Goal: Task Accomplishment & Management: Manage account settings

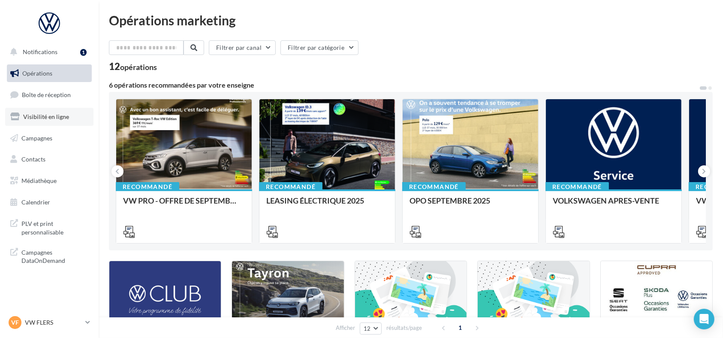
click at [36, 113] on span "Visibilité en ligne" at bounding box center [46, 116] width 46 height 7
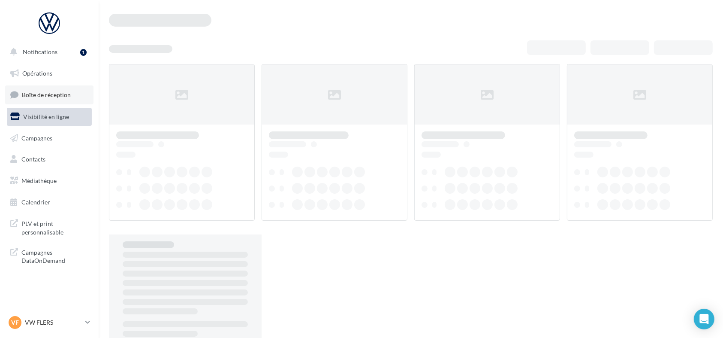
click at [39, 96] on span "Boîte de réception" at bounding box center [46, 94] width 49 height 7
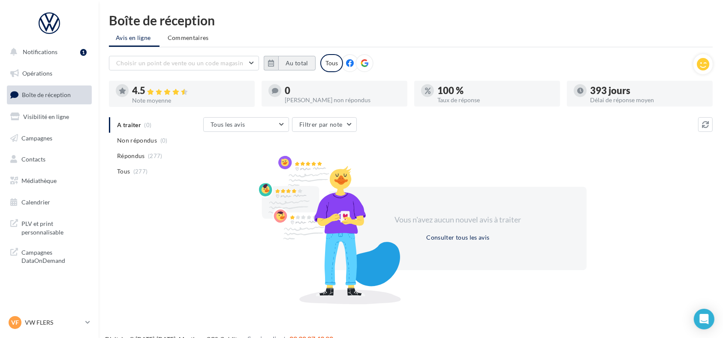
click at [293, 62] on button "Au total" at bounding box center [296, 63] width 37 height 15
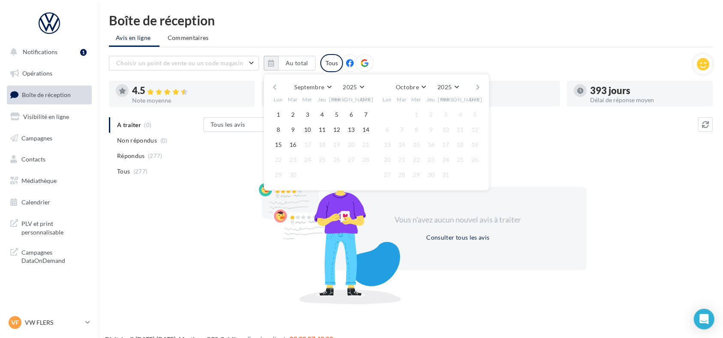
click at [276, 83] on button "button" at bounding box center [274, 87] width 7 height 12
click at [279, 82] on div "Août Janvier Février Mars Avril Mai Juin Juillet Août Septembre Octobre Novembr…" at bounding box center [376, 87] width 196 height 12
click at [269, 86] on div "Août Janvier Février Mars Avril Mai Juin Juillet Août Septembre Octobre Novembr…" at bounding box center [377, 132] width 226 height 117
click at [270, 86] on div "Août Janvier Février Mars Avril Mai Juin Juillet Août Septembre Octobre Novembr…" at bounding box center [377, 132] width 226 height 117
click at [339, 116] on button "1" at bounding box center [336, 114] width 13 height 13
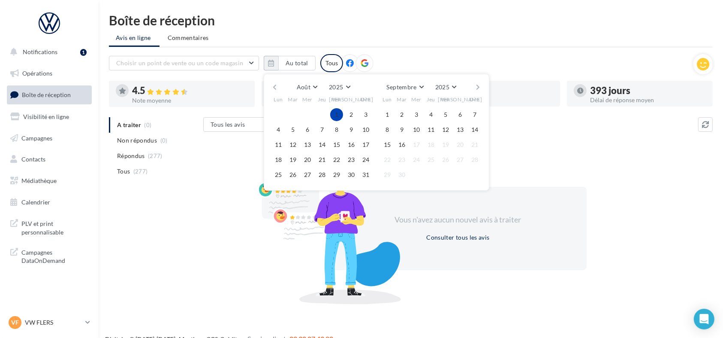
click at [275, 85] on button "button" at bounding box center [274, 87] width 7 height 12
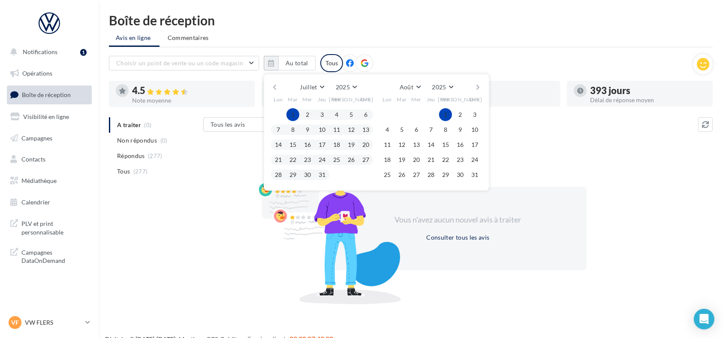
click at [292, 110] on button "1" at bounding box center [293, 114] width 13 height 13
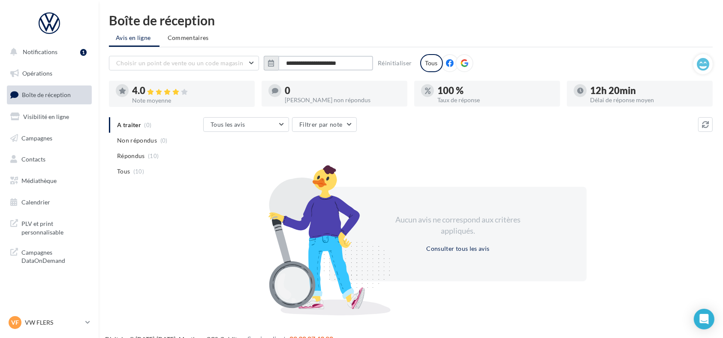
click at [357, 63] on input "**********" at bounding box center [325, 63] width 95 height 15
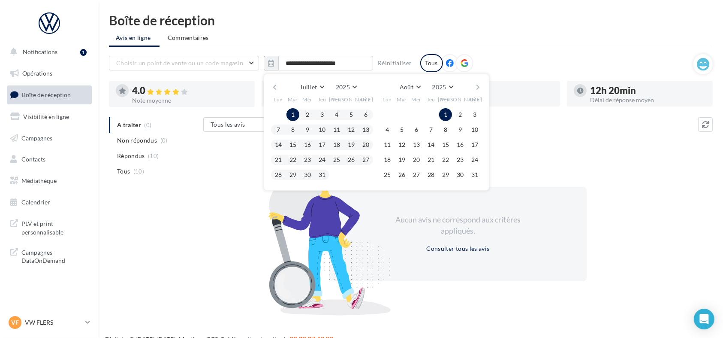
click at [425, 85] on div "Août Janvier Février Mars Avril Mai Juin Juillet Août Septembre Octobre Novembr…" at bounding box center [427, 87] width 61 height 12
click at [420, 88] on button "Août" at bounding box center [410, 87] width 27 height 12
click at [421, 140] on button "Septembre" at bounding box center [427, 137] width 60 height 15
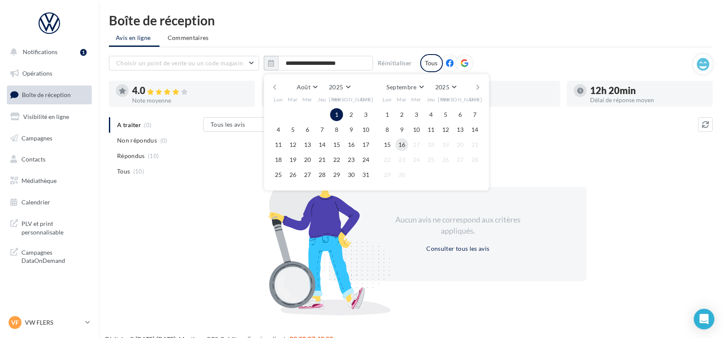
click at [403, 143] on button "16" at bounding box center [402, 144] width 13 height 13
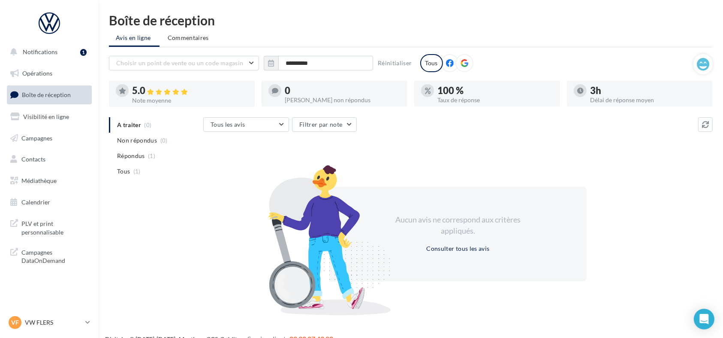
click at [400, 140] on div "Tous les avis Tous les avis Avis avec commentaire Avis sans commentaire Filtrer…" at bounding box center [458, 214] width 510 height 194
click at [325, 61] on input "**********" at bounding box center [325, 63] width 95 height 15
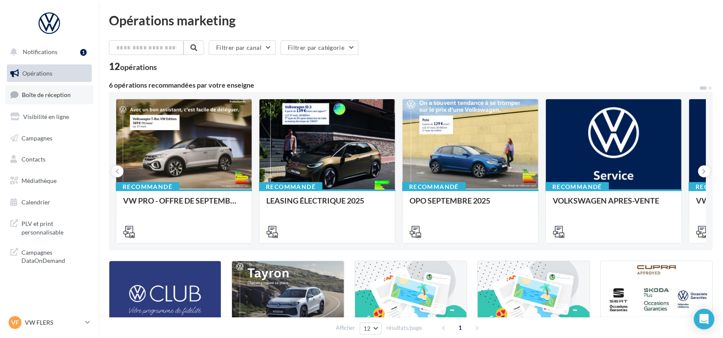
click at [77, 90] on link "Boîte de réception" at bounding box center [49, 94] width 88 height 18
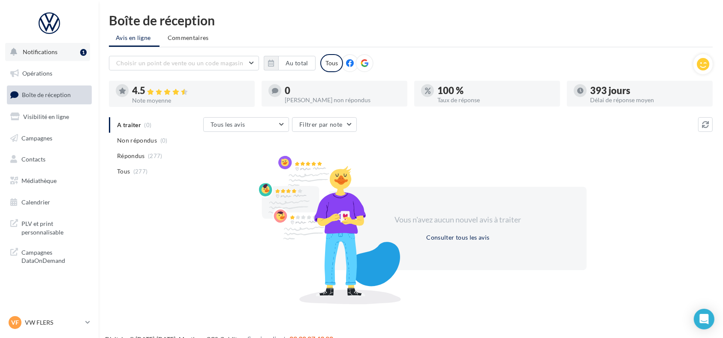
click at [62, 46] on button "Notifications 1" at bounding box center [47, 52] width 85 height 18
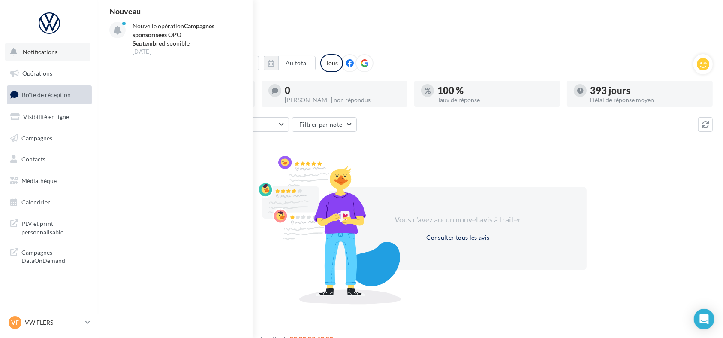
click at [61, 46] on button "Notifications Nouveau Nouvelle opération Campagnes sponsorisées OPO Septembre d…" at bounding box center [47, 52] width 85 height 18
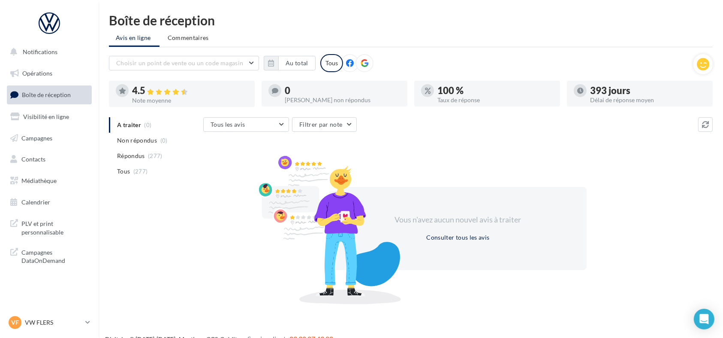
click at [133, 127] on ul "A traiter (0) Non répondus (0) Répondus (277) Tous (277)" at bounding box center [154, 148] width 91 height 62
click at [133, 126] on ul "A traiter (0) Non répondus (0) Répondus (277) Tous (277)" at bounding box center [154, 148] width 91 height 62
click at [193, 35] on span "Commentaires" at bounding box center [188, 37] width 41 height 9
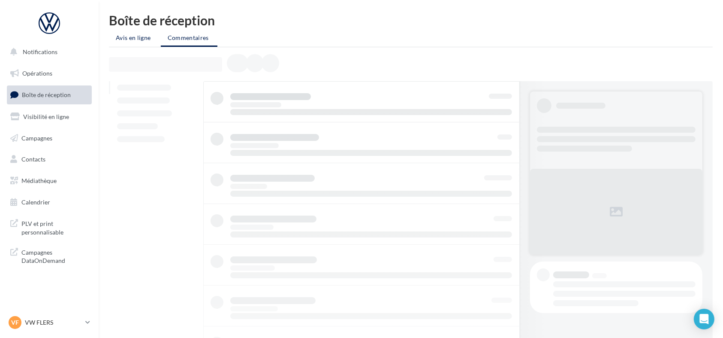
click at [144, 40] on span "Avis en ligne" at bounding box center [133, 37] width 35 height 9
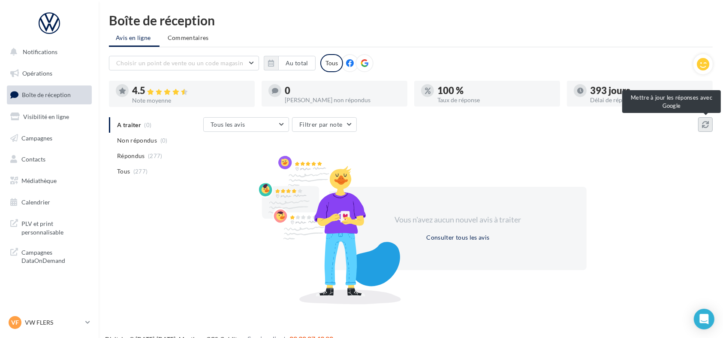
click at [707, 122] on icon at bounding box center [705, 124] width 7 height 7
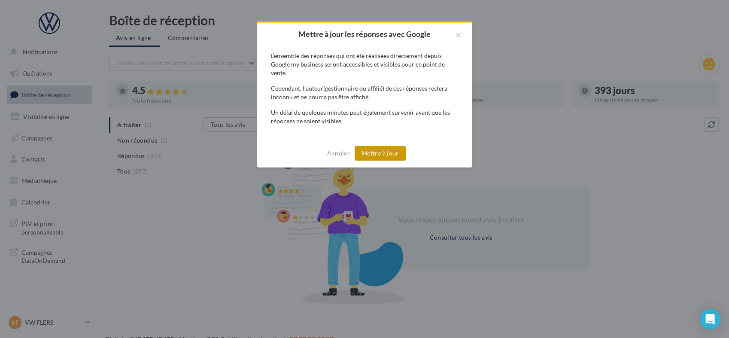
click at [362, 156] on button "Mettre à jour" at bounding box center [379, 153] width 51 height 15
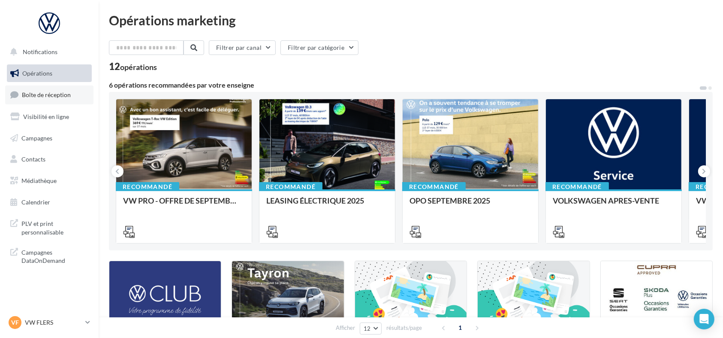
click at [43, 100] on link "Boîte de réception" at bounding box center [49, 94] width 88 height 18
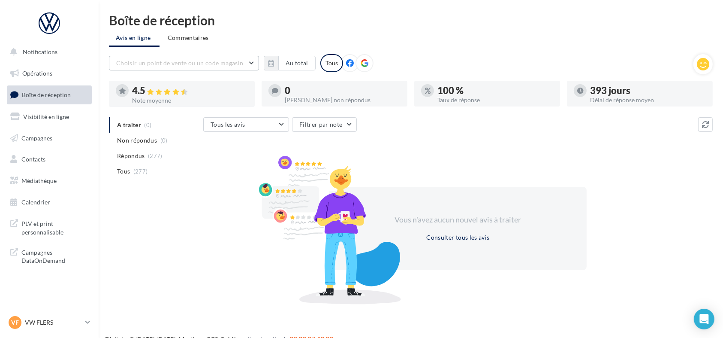
click at [170, 66] on span "Choisir un point de vente ou un code magasin" at bounding box center [179, 62] width 127 height 7
click at [214, 103] on button "1005031 - Volkswagen Flers - Lemauviel Automobiles" at bounding box center [184, 89] width 150 height 31
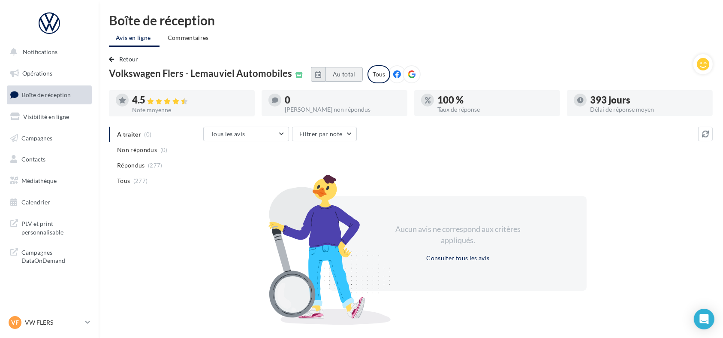
click at [326, 76] on button "Au total" at bounding box center [344, 74] width 37 height 15
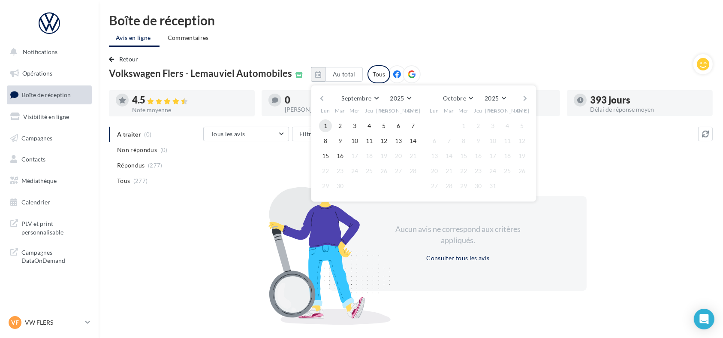
click at [323, 124] on button "1" at bounding box center [325, 125] width 13 height 13
click at [318, 97] on button "button" at bounding box center [321, 98] width 7 height 12
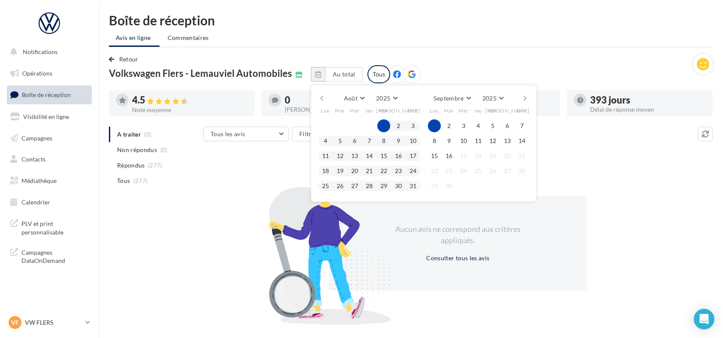
click at [383, 127] on button "1" at bounding box center [384, 125] width 13 height 13
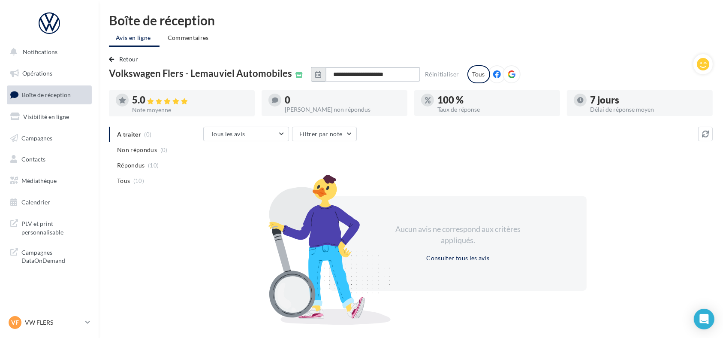
click at [412, 76] on input "**********" at bounding box center [373, 74] width 95 height 15
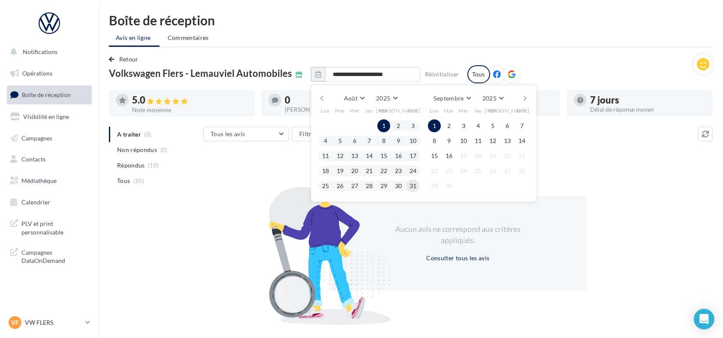
click at [409, 187] on button "31" at bounding box center [413, 185] width 13 height 13
click at [378, 124] on button "1" at bounding box center [384, 125] width 13 height 13
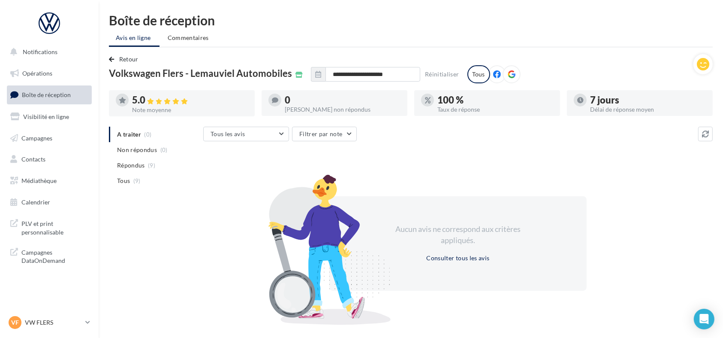
click at [385, 124] on div "**********" at bounding box center [411, 187] width 604 height 267
click at [28, 327] on div "VF VW FLERS vw-fle-lan" at bounding box center [45, 322] width 73 height 13
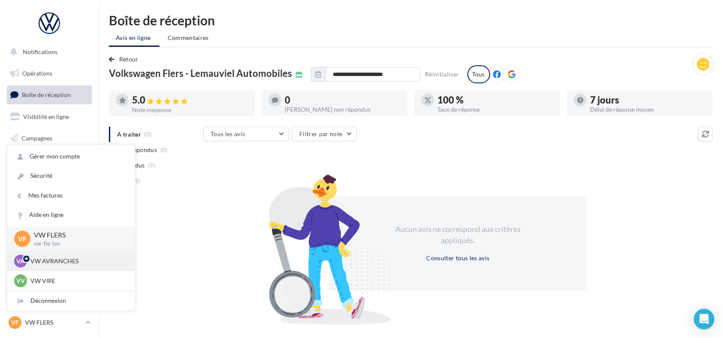
click at [48, 261] on p "VW AVRANCHES" at bounding box center [77, 261] width 94 height 9
